Goal: Information Seeking & Learning: Learn about a topic

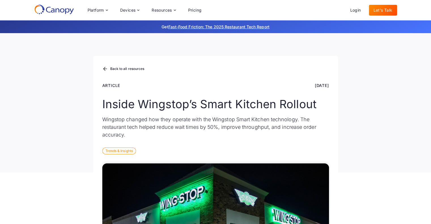
drag, startPoint x: 142, startPoint y: 113, endPoint x: 118, endPoint y: 105, distance: 24.9
click at [118, 105] on h1 "Inside Wingstop’s Smart Kitchen Rollout" at bounding box center [215, 104] width 227 height 14
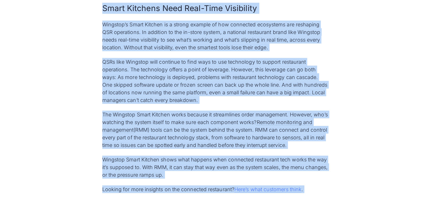
scroll to position [1409, 0]
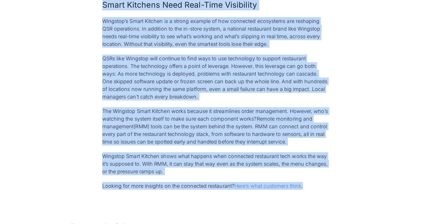
copy div "Article Aug 13, 2025 Inside Wingstop’s Smart Kitchen Rollout Wingstop changed h…"
drag, startPoint x: 103, startPoint y: 86, endPoint x: 372, endPoint y: 182, distance: 285.8
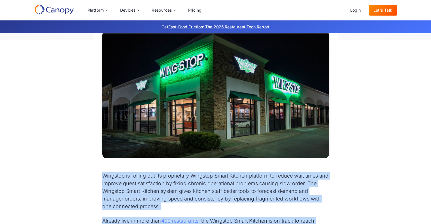
scroll to position [0, 0]
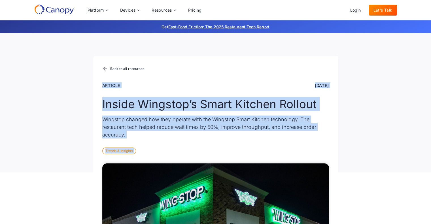
click at [194, 101] on h1 "Inside Wingstop’s Smart Kitchen Rollout" at bounding box center [215, 104] width 227 height 14
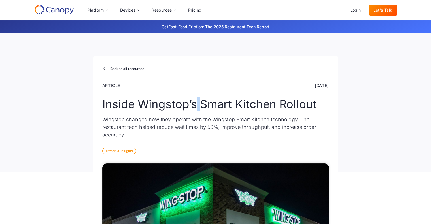
click at [194, 101] on h1 "Inside Wingstop’s Smart Kitchen Rollout" at bounding box center [215, 104] width 227 height 14
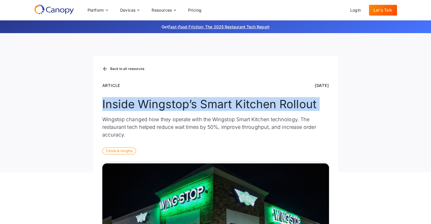
click at [194, 101] on h1 "Inside Wingstop’s Smart Kitchen Rollout" at bounding box center [215, 104] width 227 height 14
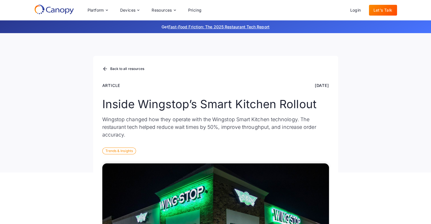
click at [368, 151] on div "Back to all resources Article [DATE] Inside Wingstop’s Smart Kitchen Rollout Wi…" at bounding box center [215, 102] width 431 height 139
